Goal: Transaction & Acquisition: Book appointment/travel/reservation

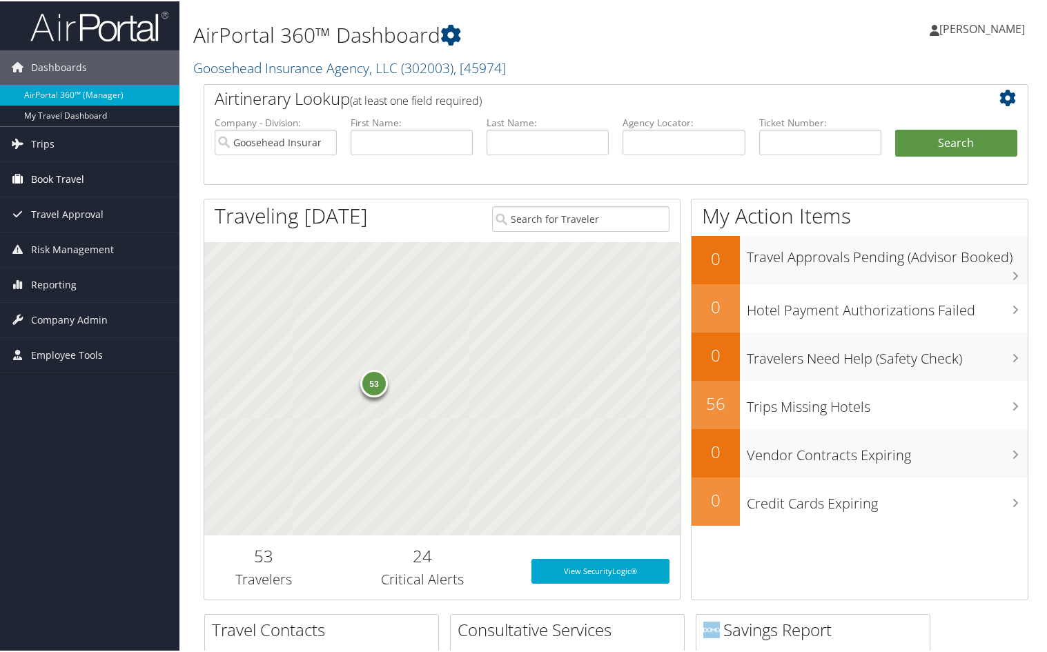
click at [81, 177] on span "Book Travel" at bounding box center [57, 178] width 53 height 35
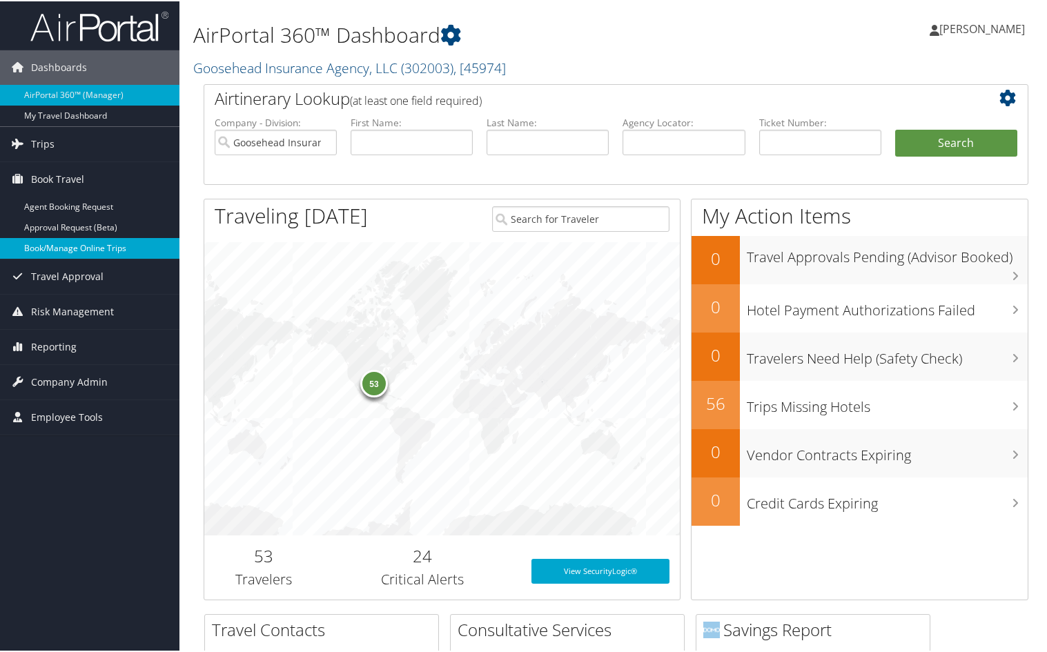
click at [68, 246] on link "Book/Manage Online Trips" at bounding box center [90, 247] width 180 height 21
